Goal: Navigation & Orientation: Find specific page/section

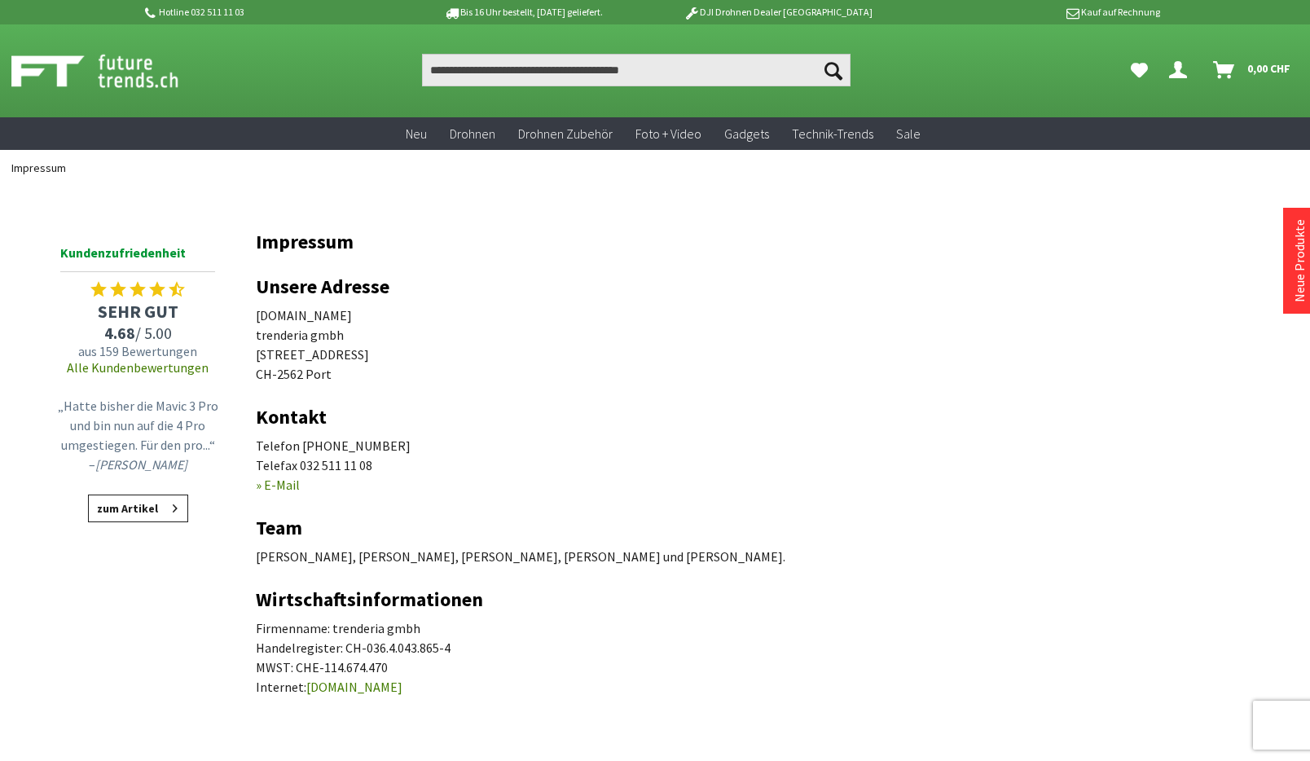
click at [173, 506] on icon at bounding box center [175, 501] width 5 height 13
